Goal: Transaction & Acquisition: Subscribe to service/newsletter

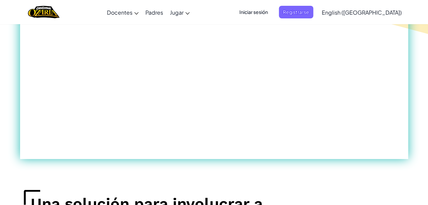
scroll to position [453, 0]
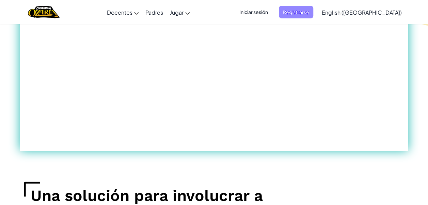
click at [300, 14] on span "Registrarse" at bounding box center [296, 12] width 34 height 13
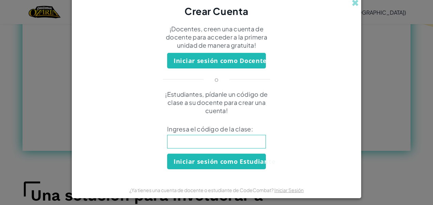
click at [349, 5] on div "Crear Cuenta" at bounding box center [217, 7] width 290 height 21
click at [353, 5] on span at bounding box center [355, 2] width 7 height 7
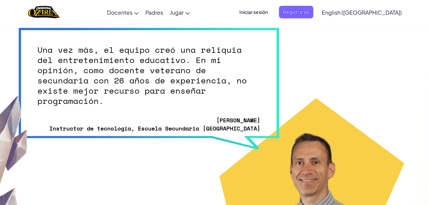
scroll to position [1739, 0]
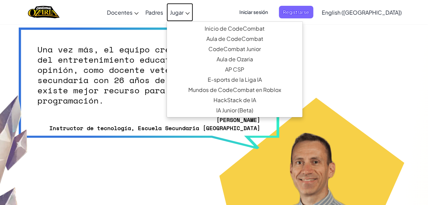
click at [193, 12] on link "Jugar" at bounding box center [180, 12] width 27 height 18
click at [184, 13] on span "Jugar" at bounding box center [177, 12] width 14 height 7
click at [193, 11] on link "Jugar" at bounding box center [180, 12] width 27 height 18
click at [184, 12] on span "Jugar" at bounding box center [177, 12] width 14 height 7
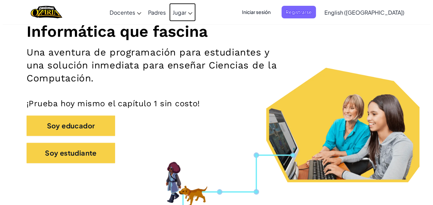
scroll to position [88, 0]
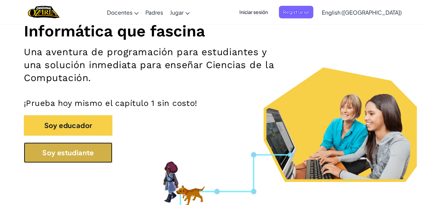
click at [96, 147] on button "Soy estudiante" at bounding box center [68, 152] width 89 height 20
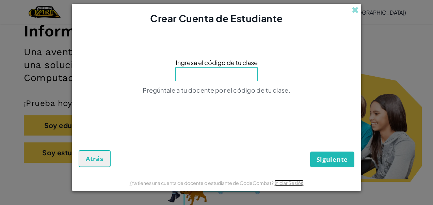
click at [282, 184] on link "Iniciar Sesión" at bounding box center [289, 183] width 29 height 6
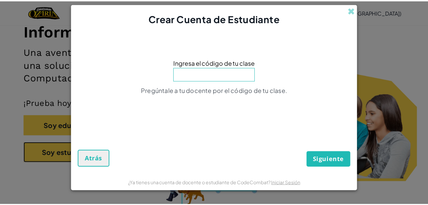
scroll to position [138, 0]
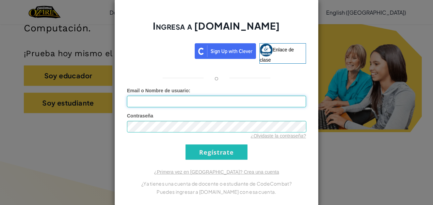
click at [217, 102] on input "Email o Nombre de usuario :" at bounding box center [216, 102] width 179 height 12
type input "[EMAIL_ADDRESS][DOMAIN_NAME]"
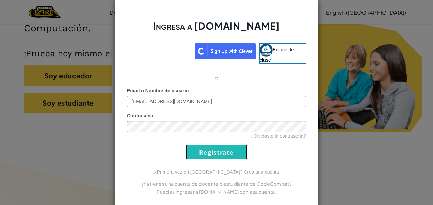
click at [238, 147] on input "Regístrate" at bounding box center [217, 151] width 62 height 15
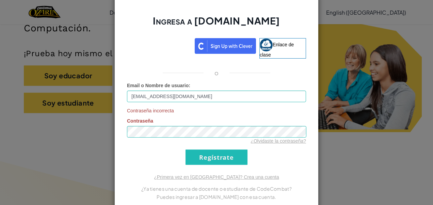
click at [238, 146] on form "Email o Nombre de usuario : [EMAIL_ADDRESS][DOMAIN_NAME] Contraseña incorrecta …" at bounding box center [216, 123] width 179 height 83
click at [337, 55] on div "Ingresa a [DOMAIN_NAME] Enlace de clase o Email o Nombre de usuario : [EMAIL_AD…" at bounding box center [216, 102] width 433 height 205
